Goal: Obtain resource: Download file/media

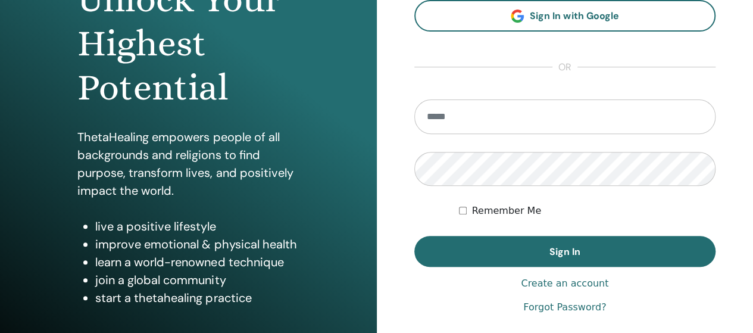
scroll to position [179, 0]
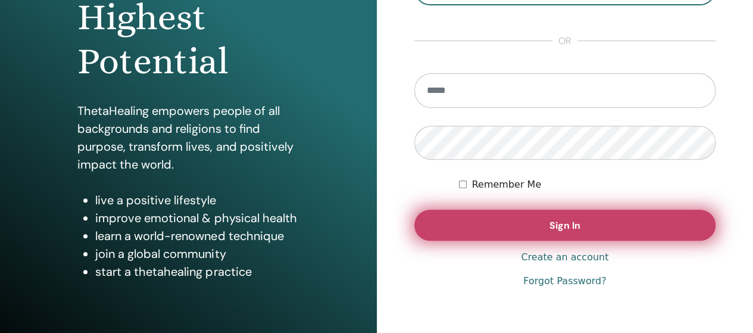
type input "**********"
click at [550, 220] on span "Sign In" at bounding box center [565, 225] width 31 height 13
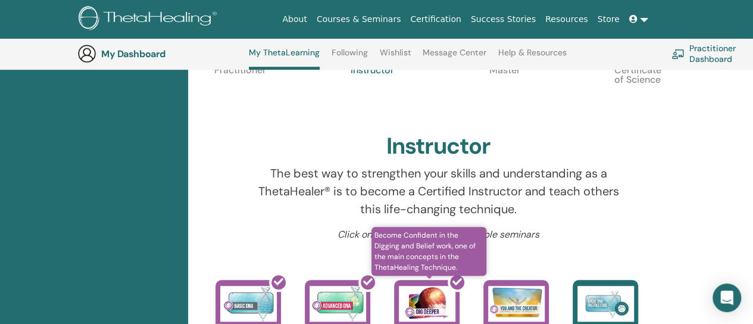
scroll to position [448, 0]
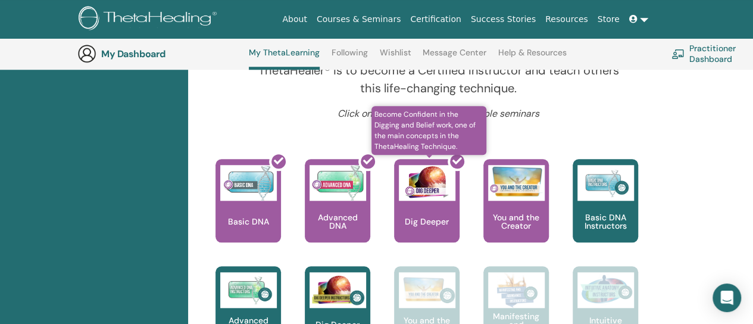
click at [429, 201] on div at bounding box center [433, 205] width 65 height 107
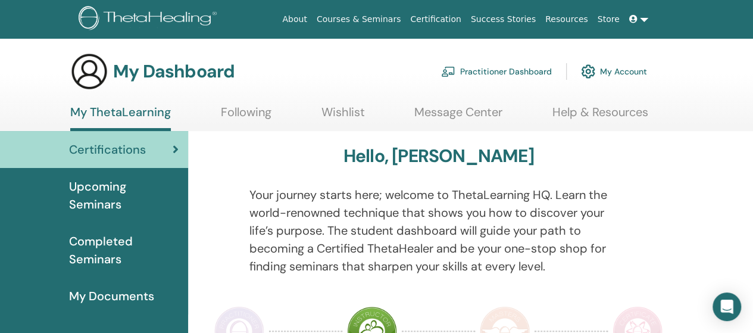
click at [108, 151] on span "Certifications" at bounding box center [107, 150] width 77 height 18
click at [93, 196] on span "Upcoming Seminars" at bounding box center [124, 195] width 110 height 36
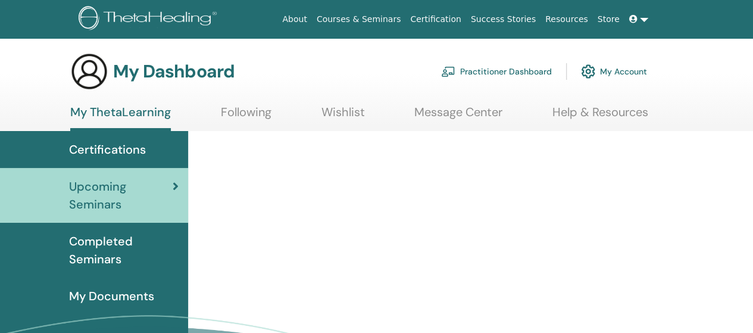
click at [101, 252] on span "Completed Seminars" at bounding box center [124, 250] width 110 height 36
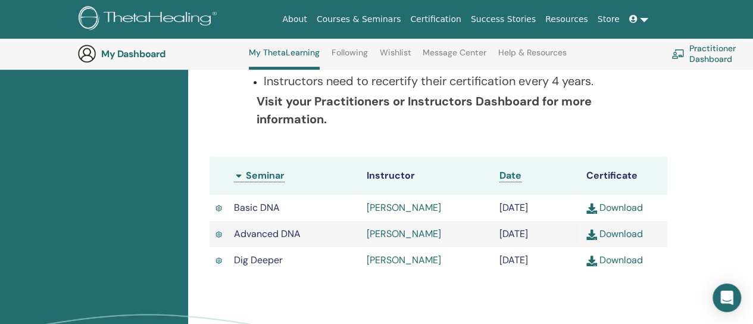
scroll to position [269, 0]
click at [628, 255] on link "Download" at bounding box center [614, 260] width 57 height 13
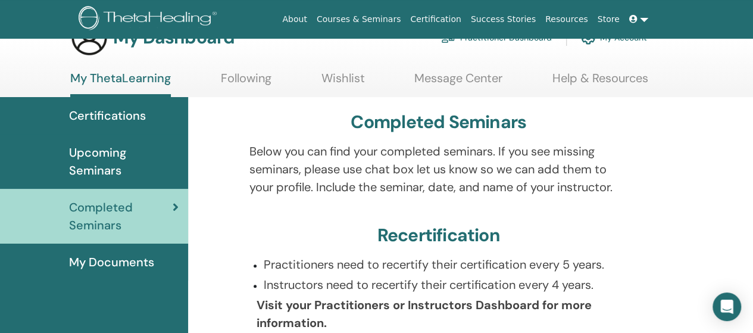
scroll to position [0, 0]
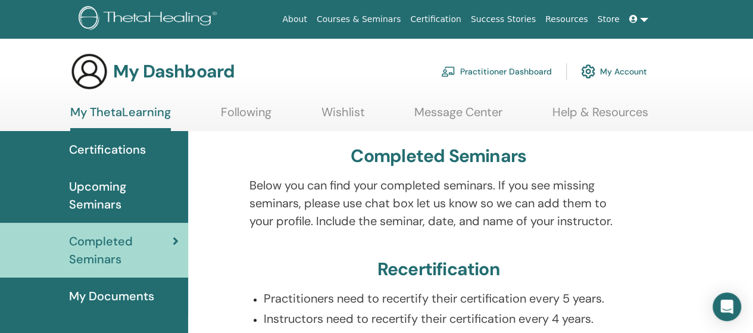
click at [95, 200] on span "Upcoming Seminars" at bounding box center [124, 195] width 110 height 36
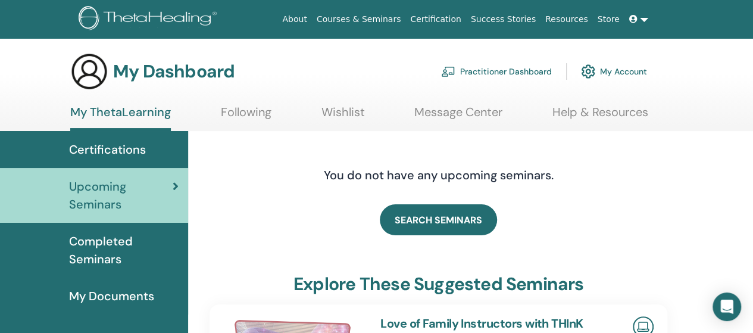
click at [123, 246] on span "Completed Seminars" at bounding box center [124, 250] width 110 height 36
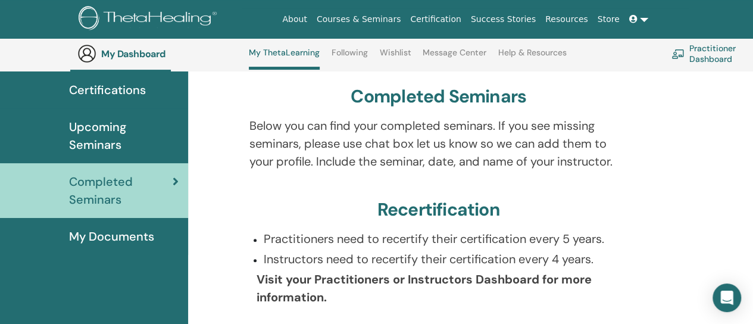
scroll to position [91, 0]
click at [120, 241] on span "My Documents" at bounding box center [111, 237] width 85 height 18
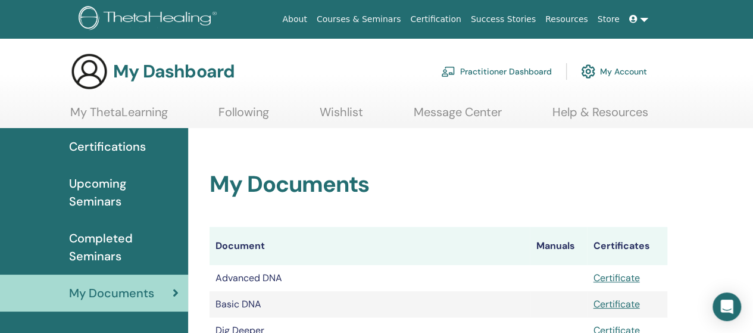
click at [110, 148] on span "Certifications" at bounding box center [107, 147] width 77 height 18
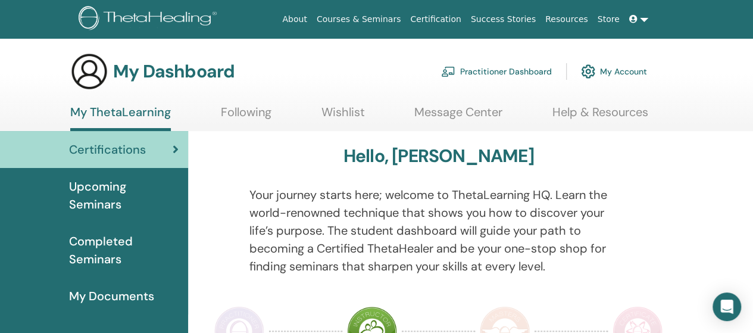
click at [466, 17] on link "Certification" at bounding box center [435, 19] width 60 height 22
